Goal: Transaction & Acquisition: Purchase product/service

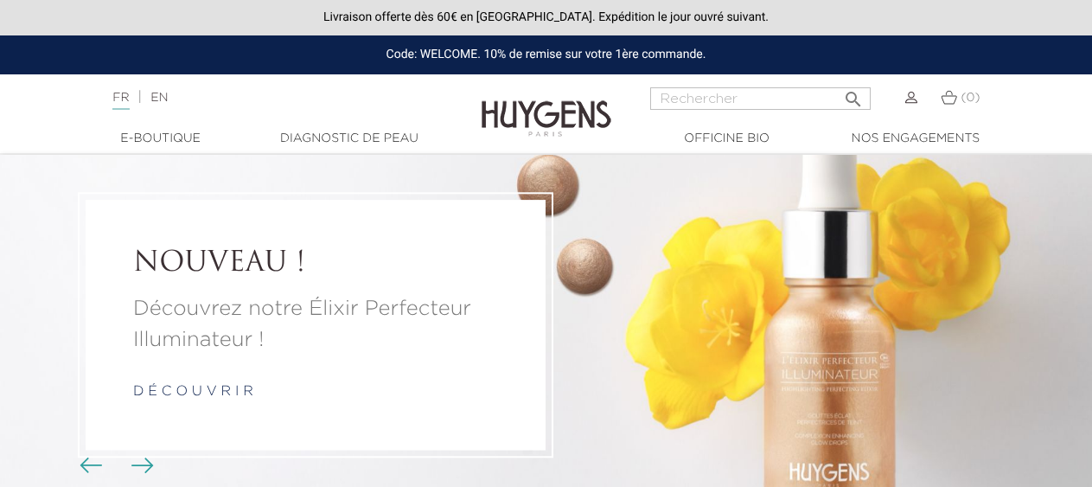
click at [915, 99] on img at bounding box center [911, 98] width 12 height 12
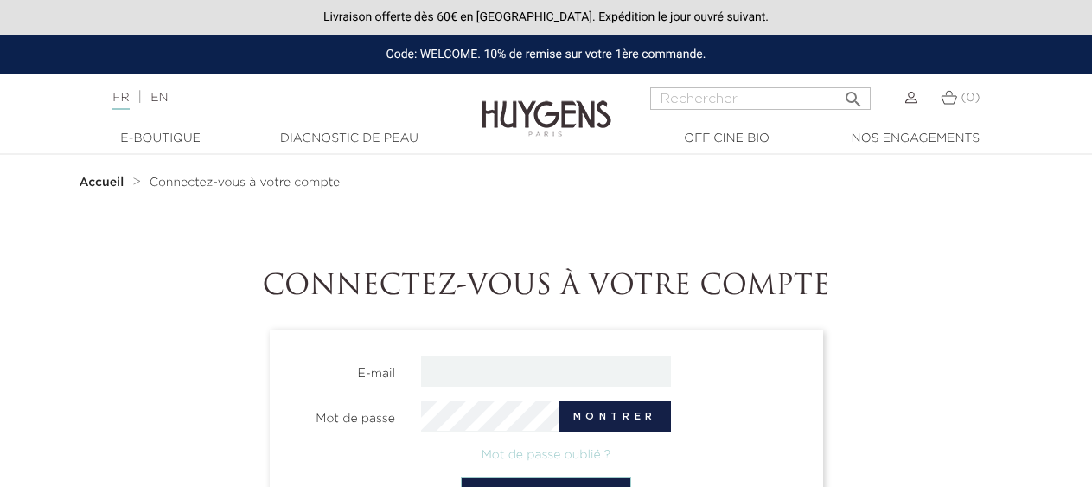
click at [549, 374] on input "email" at bounding box center [546, 371] width 250 height 30
type input "anne.loussier@orange.fr"
click at [588, 406] on button "Montrer" at bounding box center [616, 416] width 112 height 30
click at [645, 414] on button "Cacher" at bounding box center [621, 416] width 99 height 30
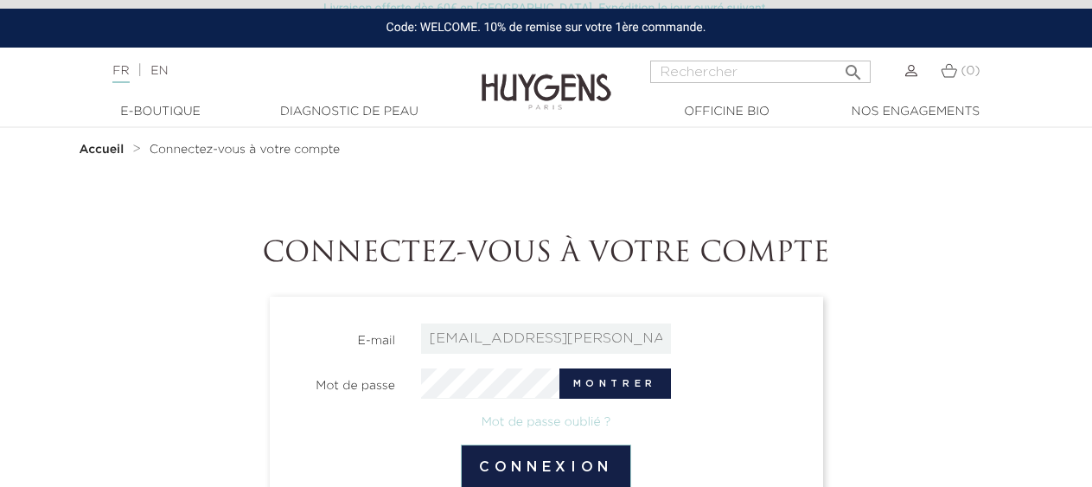
scroll to position [112, 0]
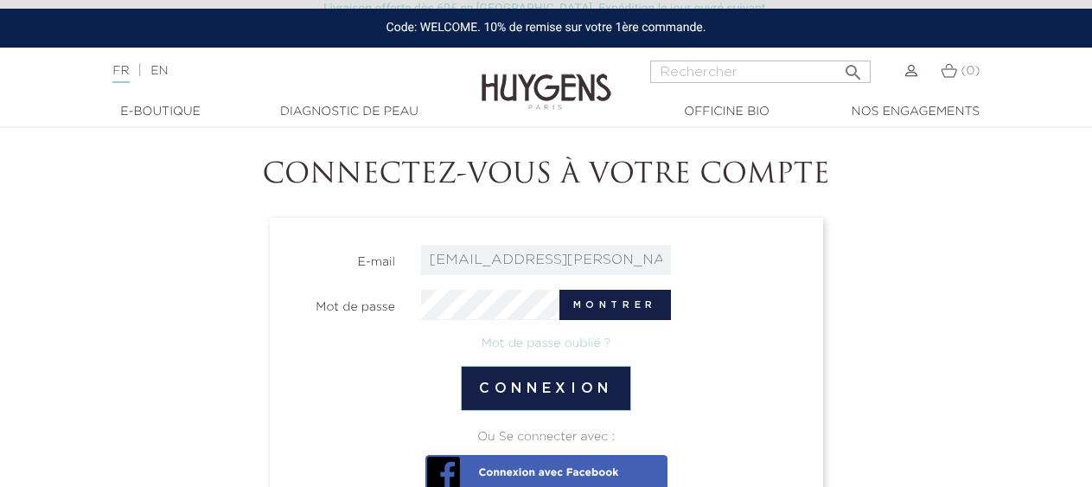
click at [562, 396] on button "Connexion" at bounding box center [546, 388] width 170 height 45
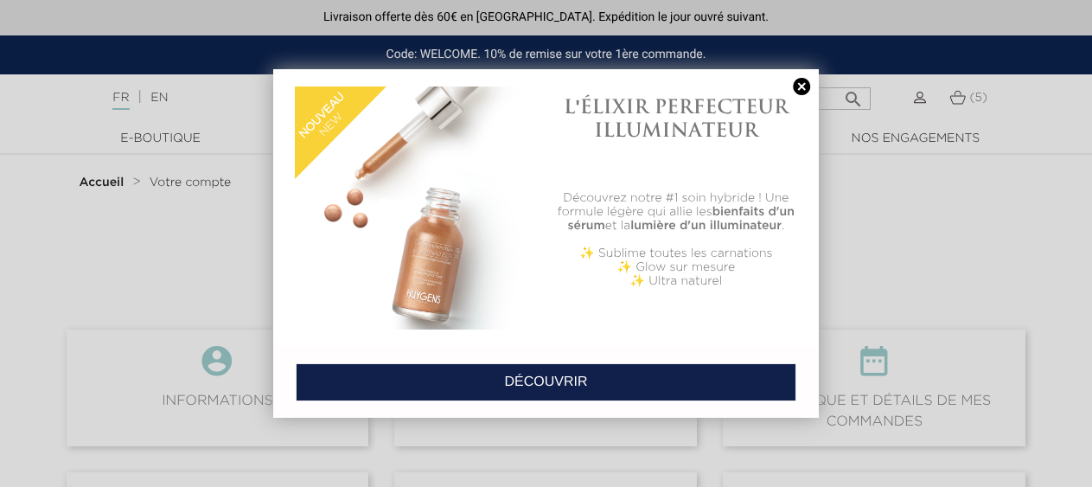
click at [796, 90] on link at bounding box center [802, 87] width 24 height 18
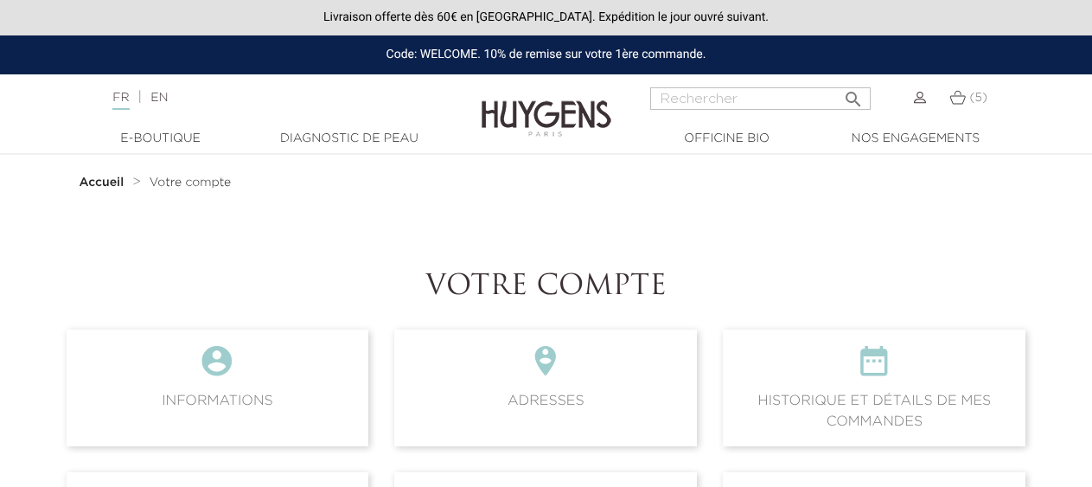
click at [905, 391] on span " Historique et détails de mes commandes" at bounding box center [874, 387] width 303 height 116
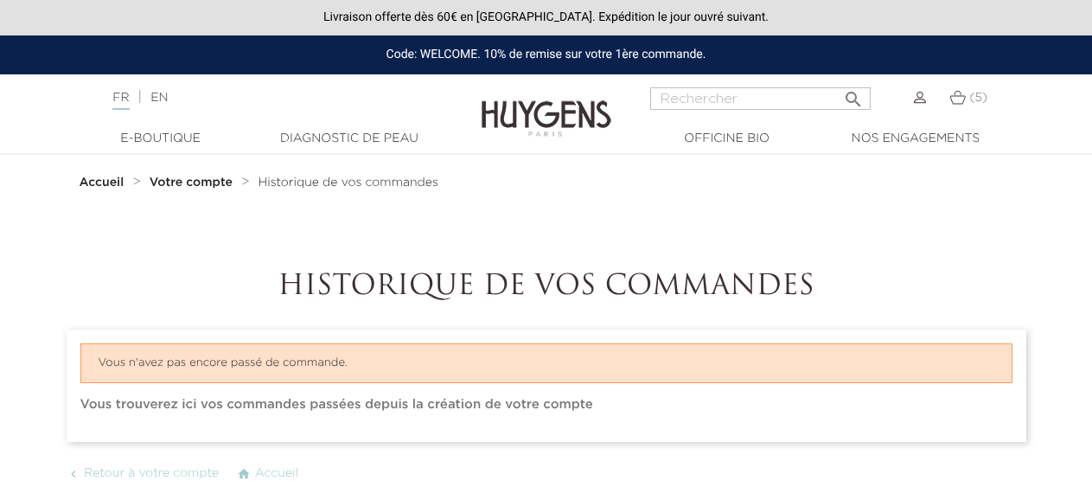
click at [967, 96] on link "(5)" at bounding box center [969, 98] width 38 height 14
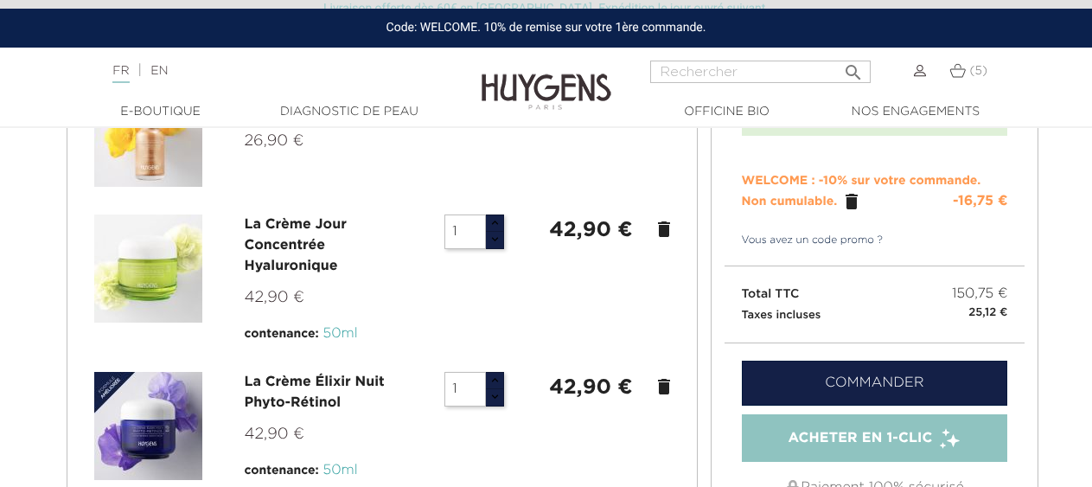
scroll to position [115, 0]
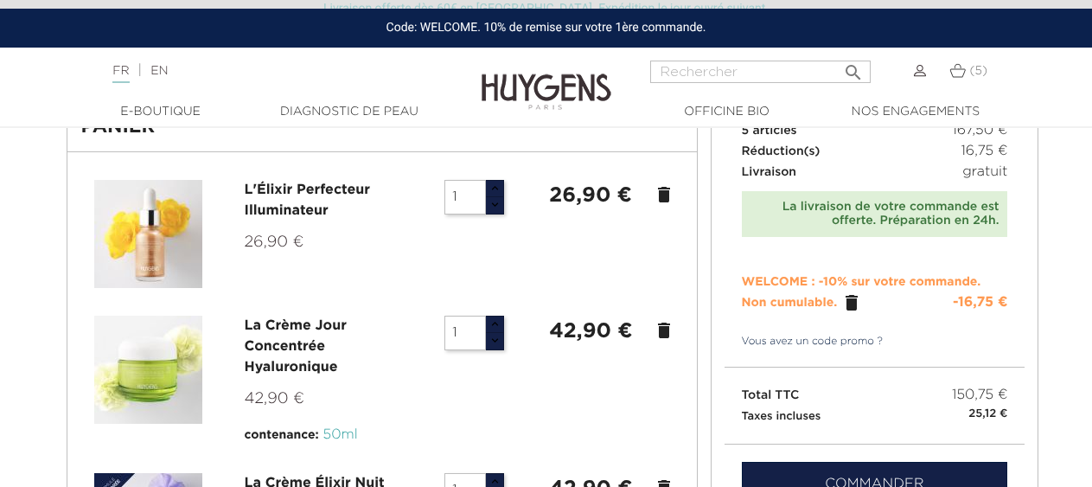
click at [816, 472] on link "Commander" at bounding box center [875, 484] width 266 height 45
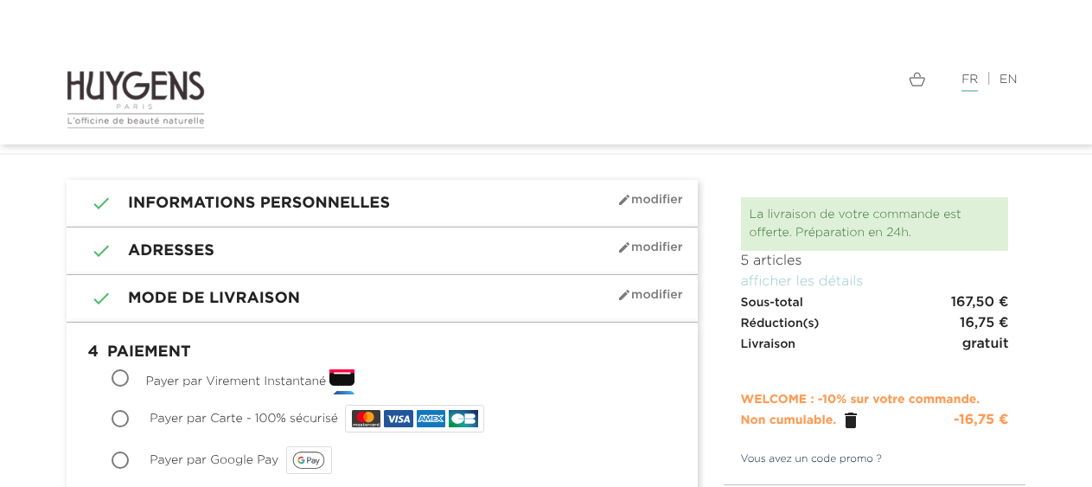
scroll to position [127, 0]
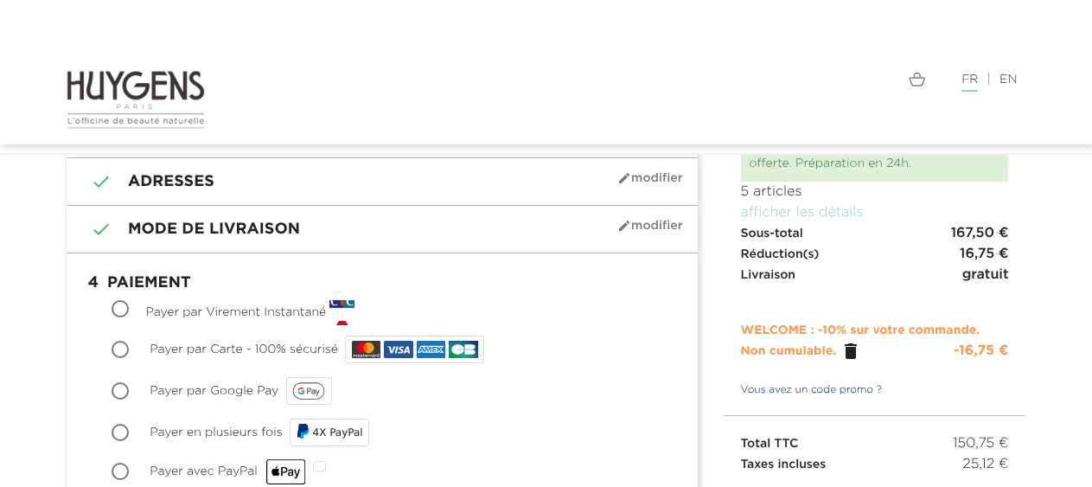
click at [118, 353] on input "Payer par Carte - 100% sécurisé" at bounding box center [121, 350] width 17 height 17
radio input "true"
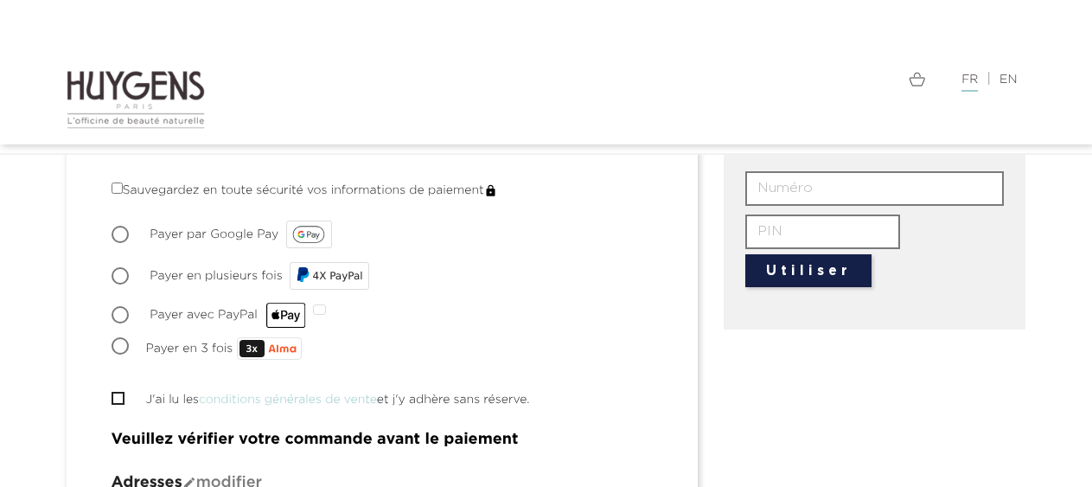
scroll to position [563, 0]
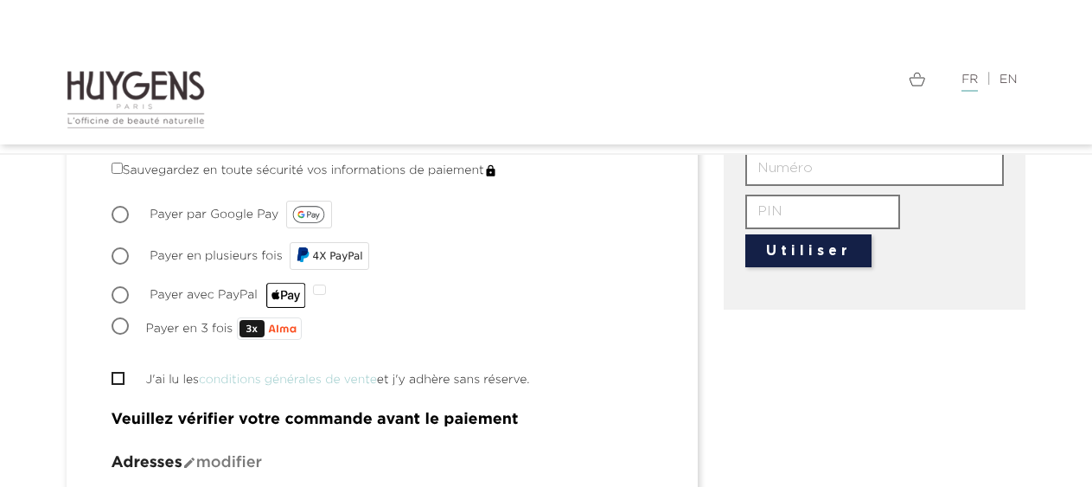
click at [120, 380] on input "J'ai lu les conditions générales de vente et j'y adhère sans réserve." at bounding box center [117, 378] width 11 height 11
checkbox input "true"
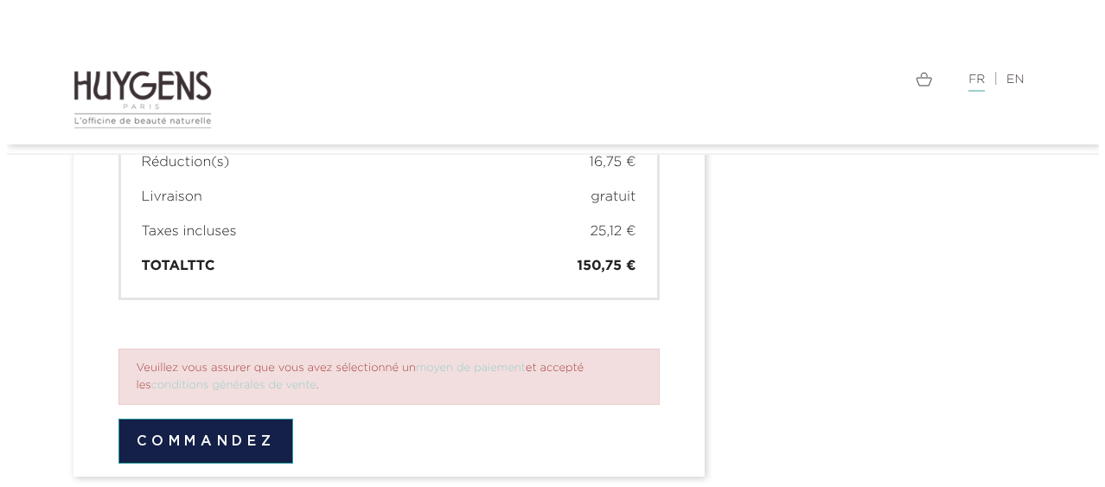
scroll to position [1786, 0]
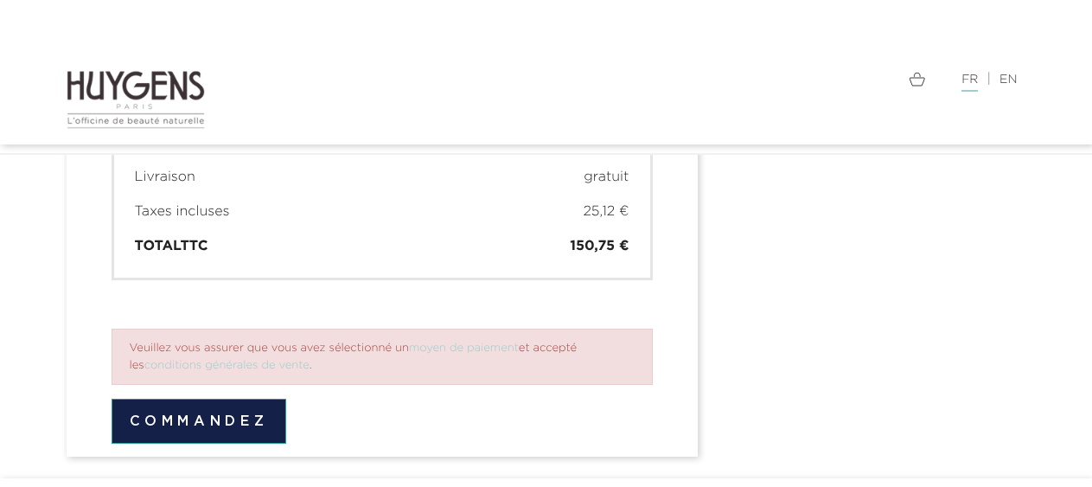
click at [253, 411] on button "Commandez" at bounding box center [200, 421] width 176 height 45
